Goal: Information Seeking & Learning: Find specific fact

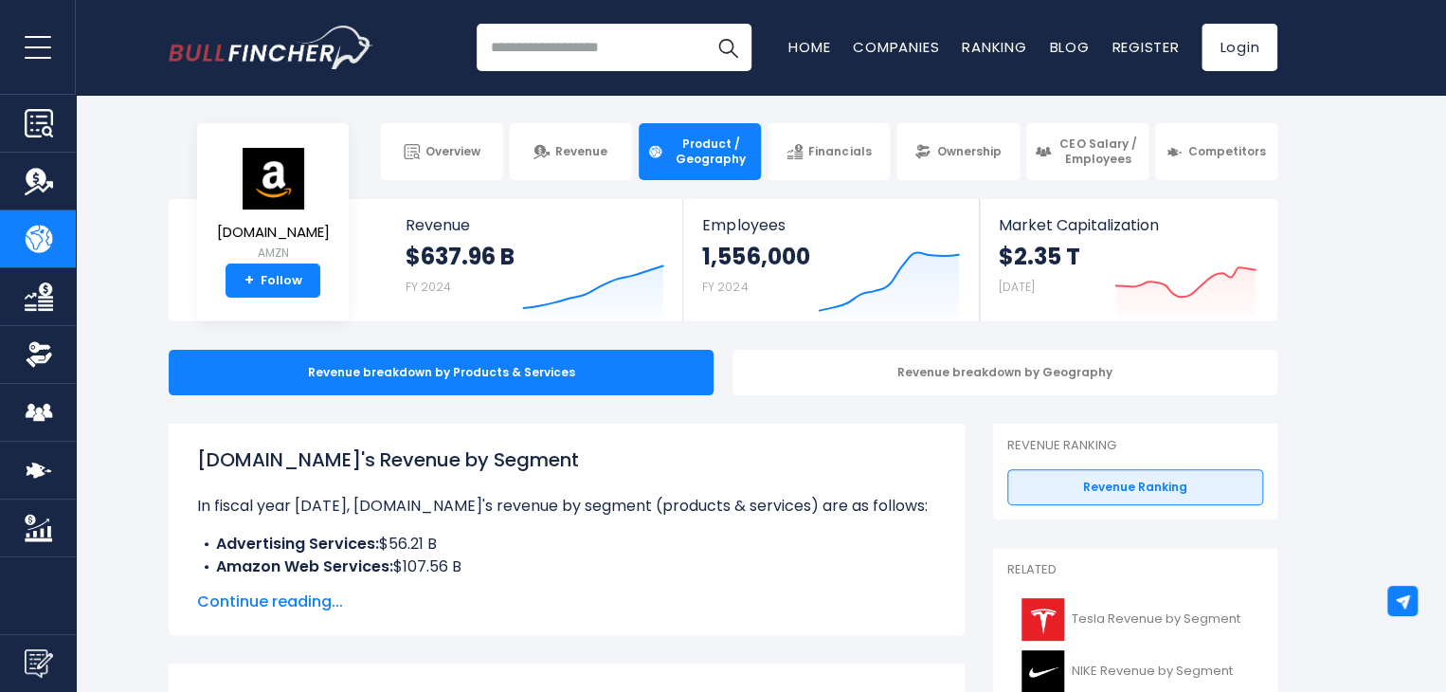
scroll to position [284, 0]
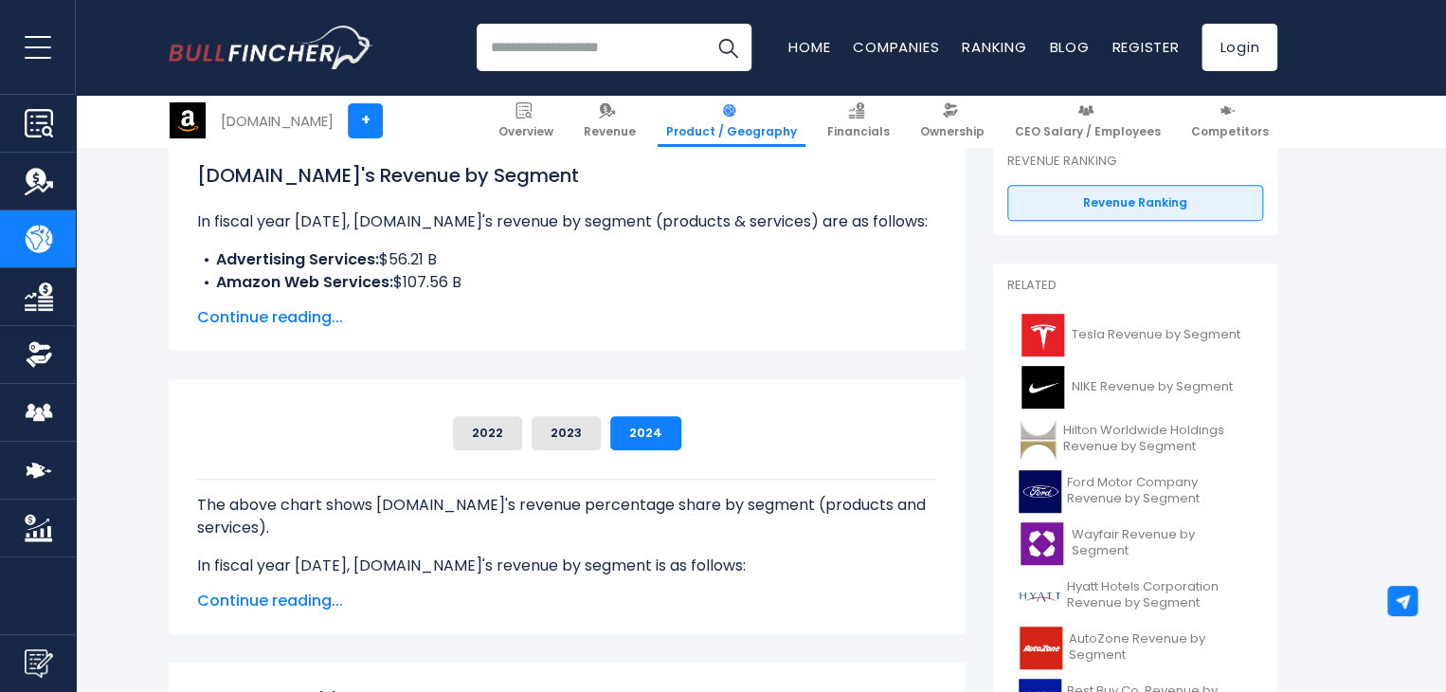
click at [273, 322] on span "Continue reading..." at bounding box center [566, 317] width 739 height 23
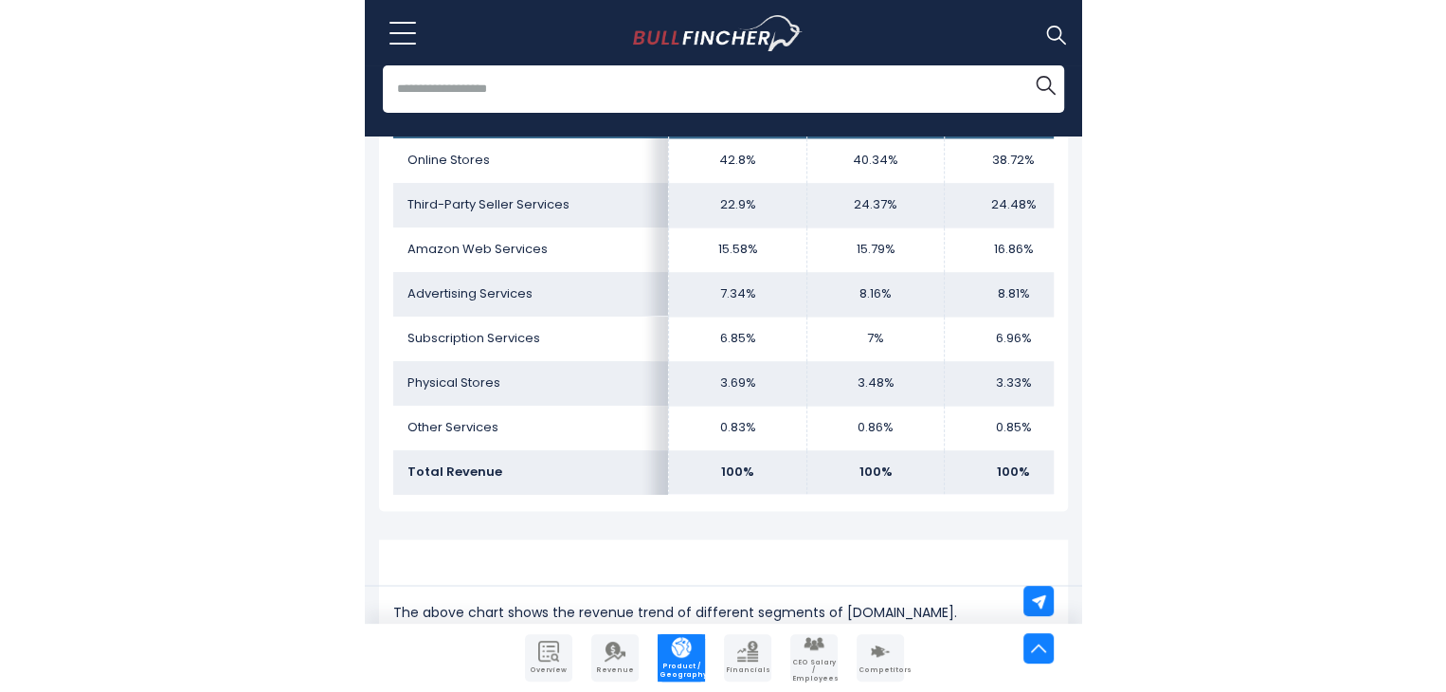
scroll to position [1171, 0]
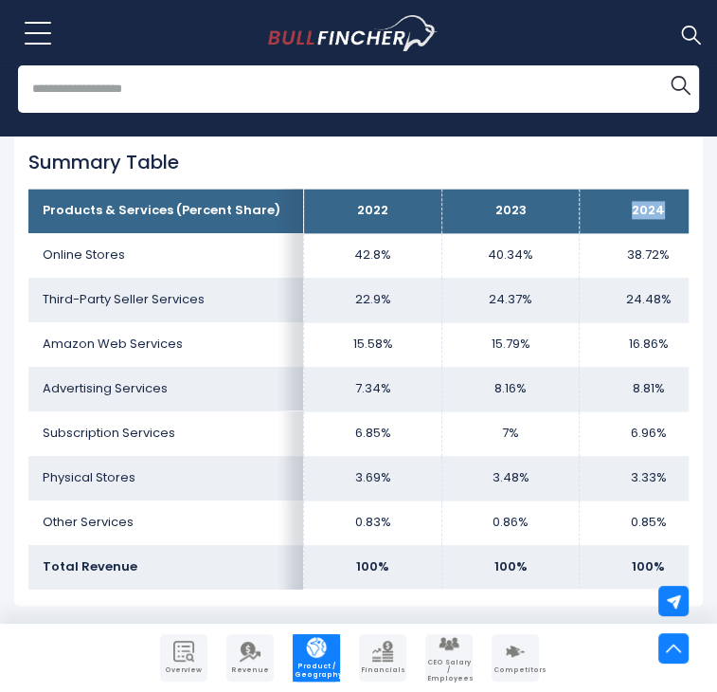
drag, startPoint x: 688, startPoint y: 189, endPoint x: 607, endPoint y: 183, distance: 81.7
click at [607, 189] on th "2024" at bounding box center [648, 211] width 137 height 45
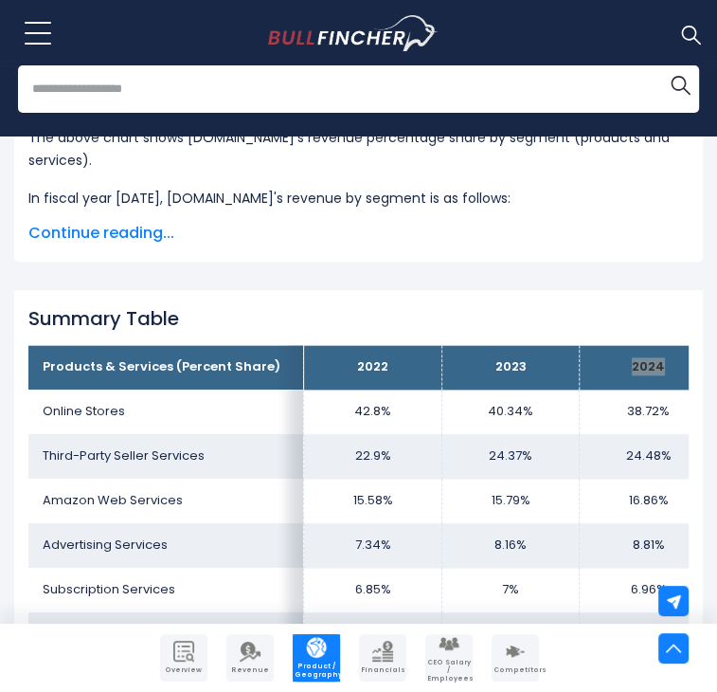
scroll to position [1109, 0]
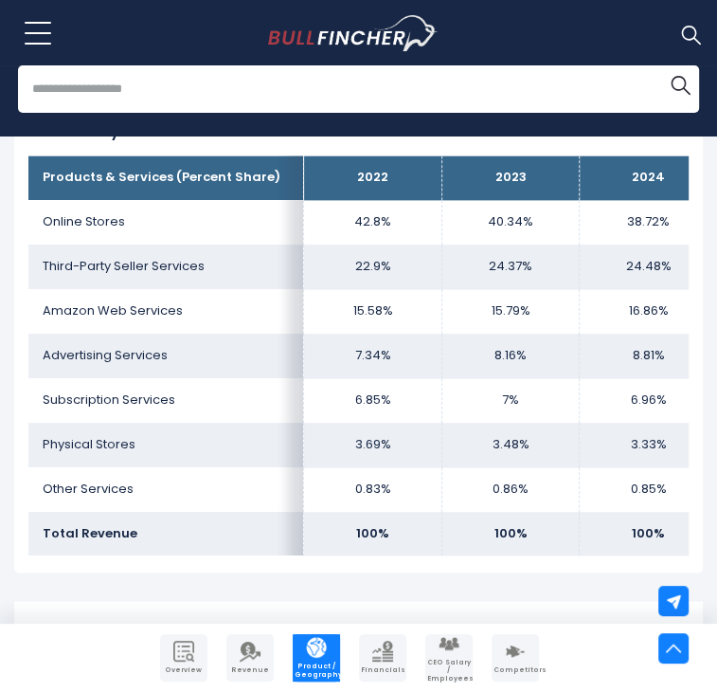
drag, startPoint x: 246, startPoint y: 274, endPoint x: 267, endPoint y: 319, distance: 50.0
click at [246, 289] on td "Amazon Web Services" at bounding box center [166, 311] width 276 height 45
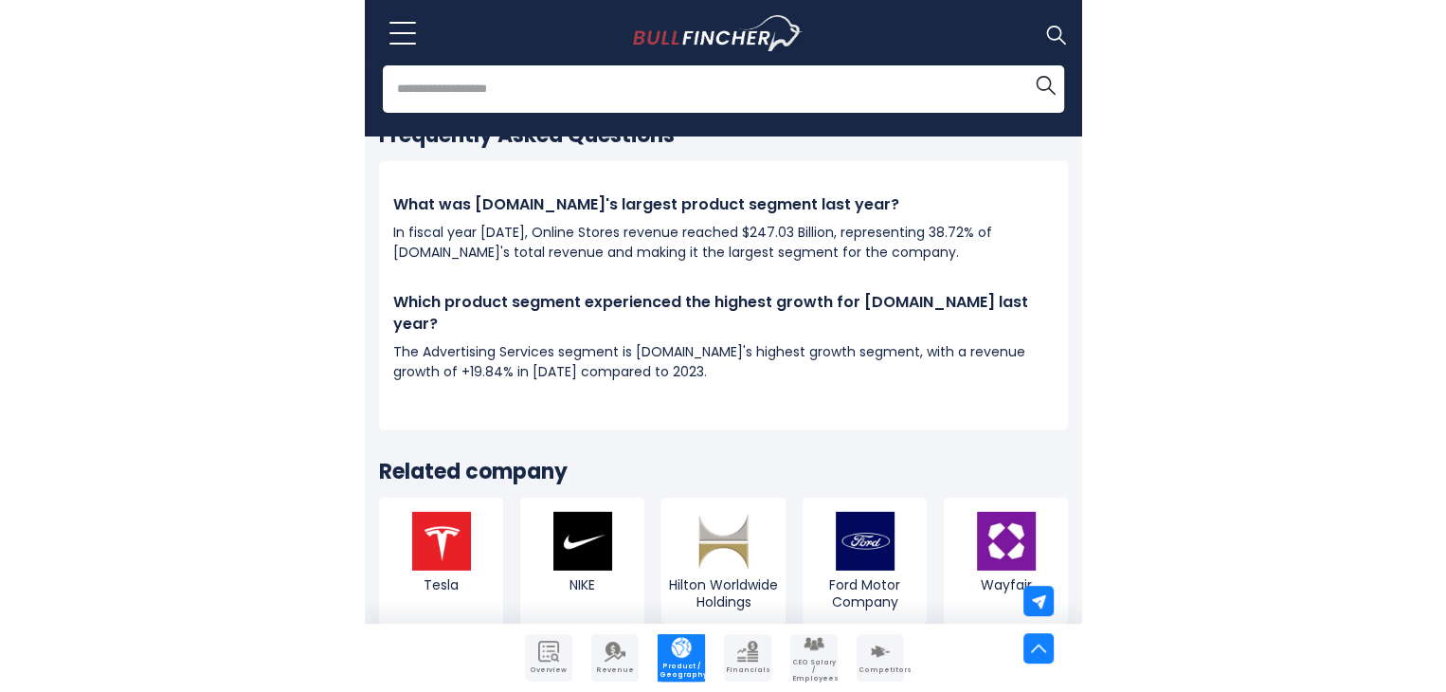
scroll to position [2625, 0]
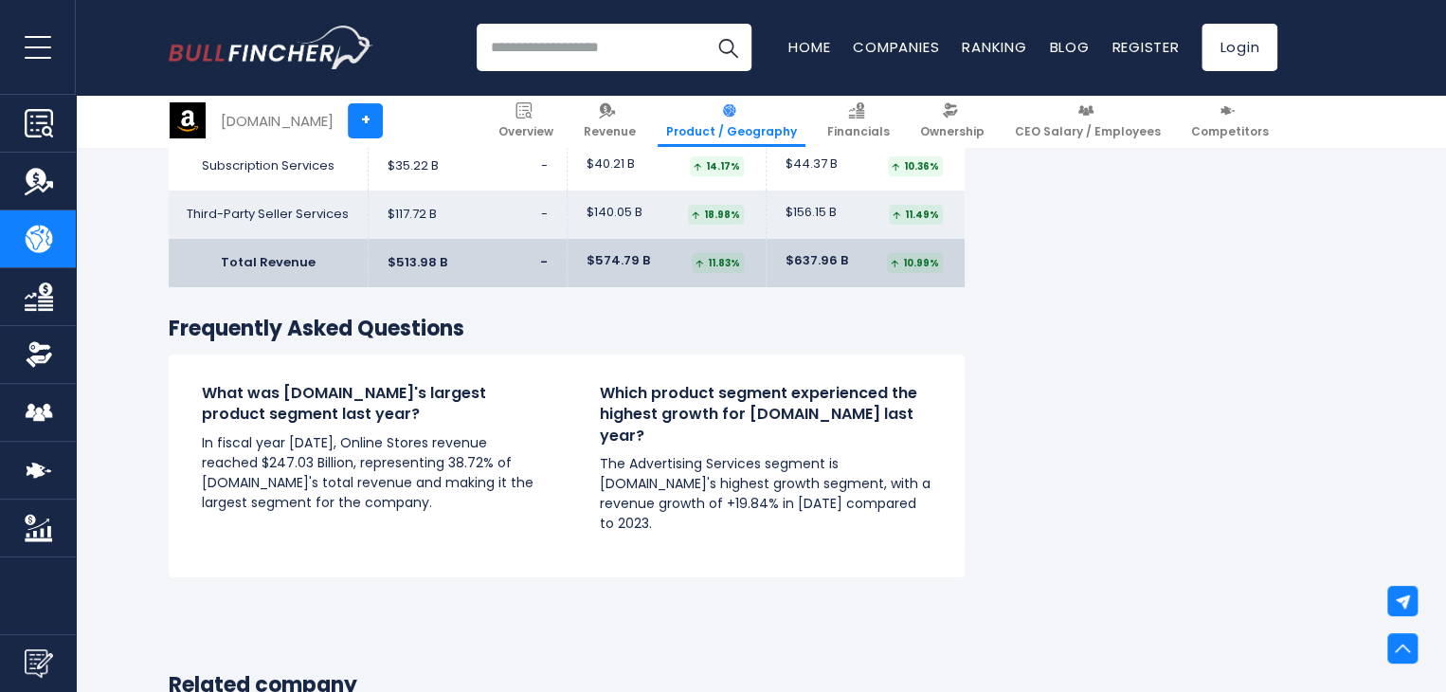
scroll to position [3143, 0]
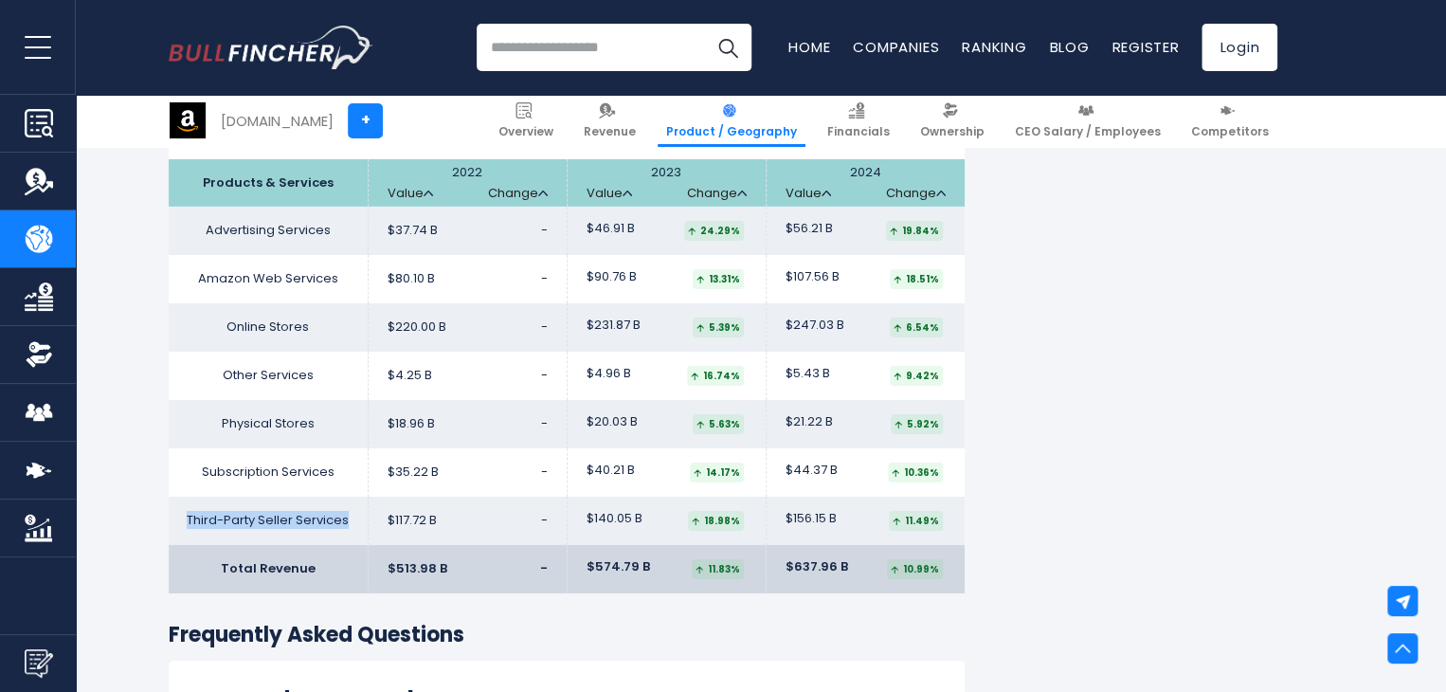
drag, startPoint x: 191, startPoint y: 516, endPoint x: 350, endPoint y: 524, distance: 159.5
click at [350, 524] on td "Third-Party Seller Services" at bounding box center [268, 521] width 199 height 48
copy td "Third-Party Seller Services"
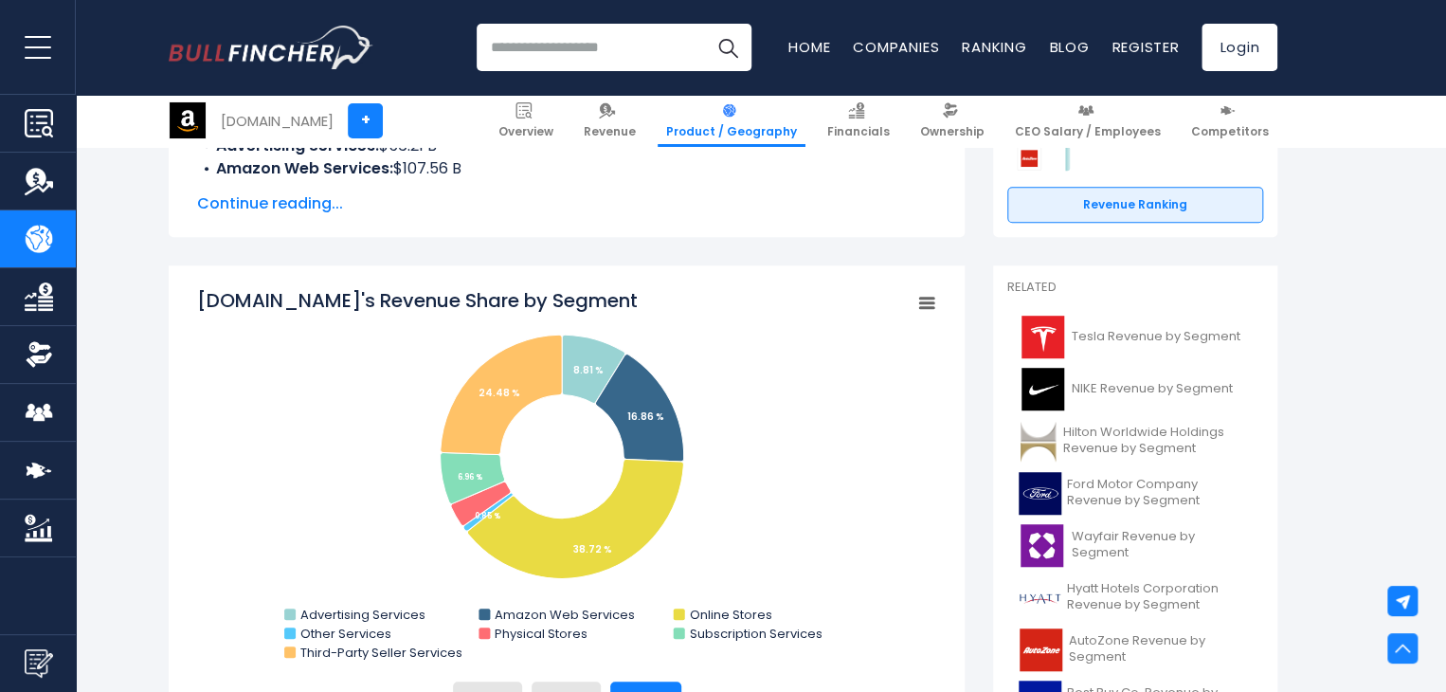
scroll to position [0, 0]
